Goal: Find specific page/section: Find specific page/section

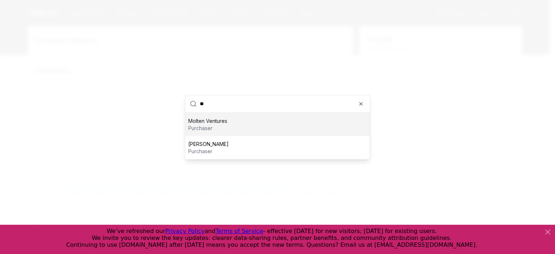
scroll to position [7, 0]
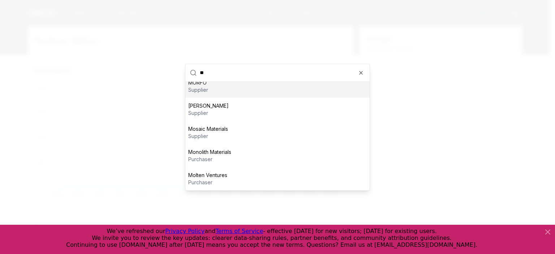
type input "*"
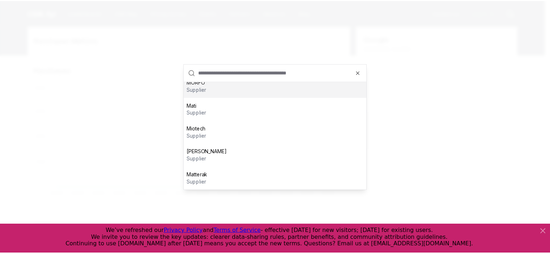
scroll to position [0, 0]
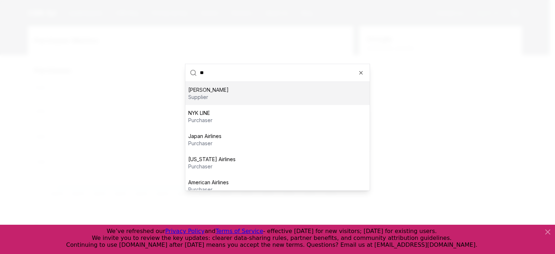
type input "*"
type input "****"
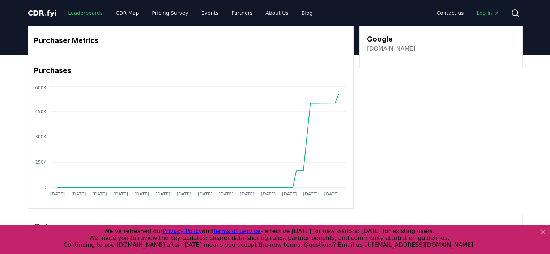
click at [78, 12] on link "Leaderboards" at bounding box center [85, 13] width 46 height 13
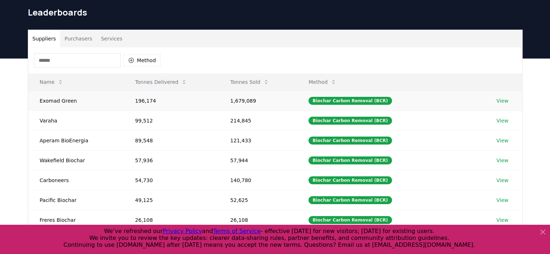
scroll to position [36, 0]
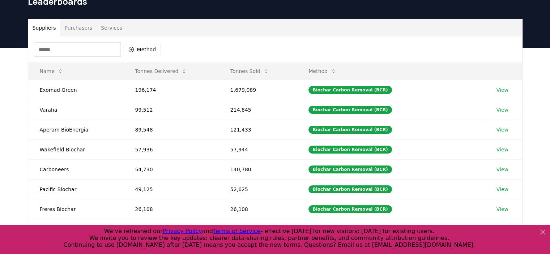
click at [86, 31] on button "Purchasers" at bounding box center [78, 27] width 37 height 17
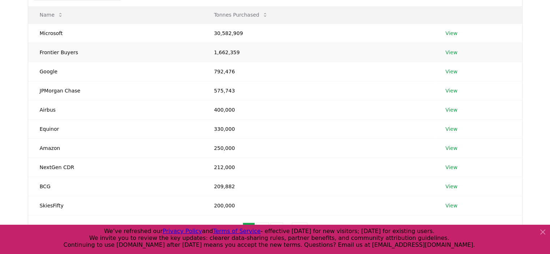
scroll to position [181, 0]
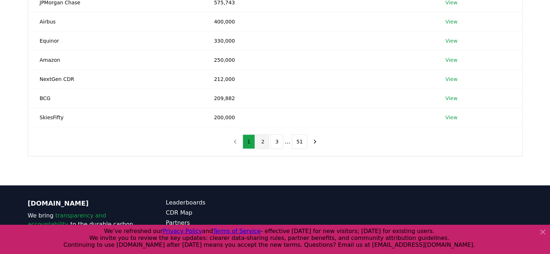
click at [266, 143] on button "2" at bounding box center [262, 141] width 13 height 14
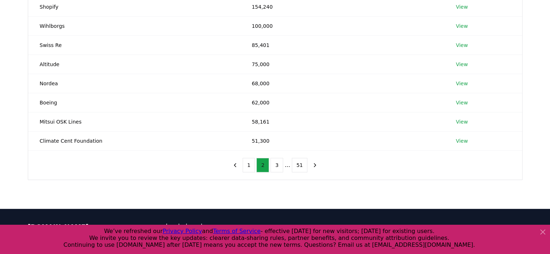
scroll to position [145, 0]
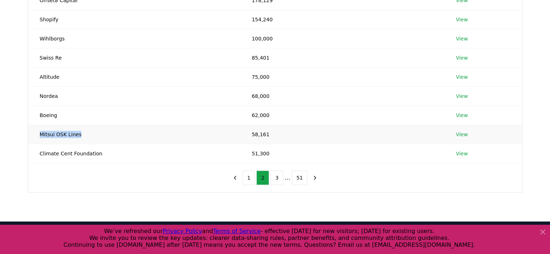
drag, startPoint x: 52, startPoint y: 135, endPoint x: 40, endPoint y: 136, distance: 11.9
click at [40, 136] on td "Mitsui OSK Lines" at bounding box center [134, 134] width 212 height 19
click at [98, 138] on td "Mitsui OSK Lines" at bounding box center [134, 134] width 212 height 19
click at [460, 133] on link "View" at bounding box center [462, 134] width 12 height 7
